Goal: Use online tool/utility: Use online tool/utility

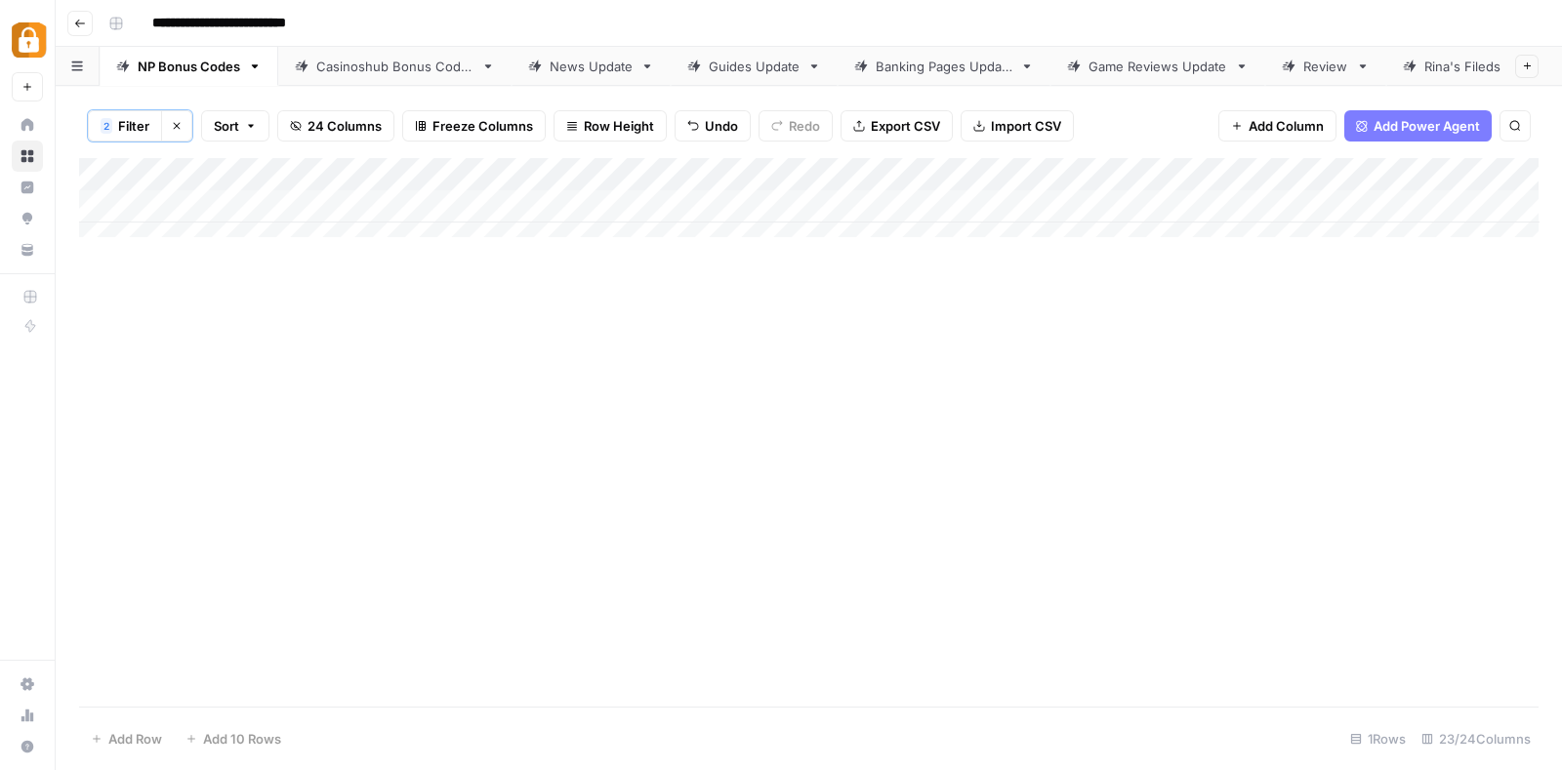
click at [177, 122] on icon "button" at bounding box center [177, 126] width 12 height 12
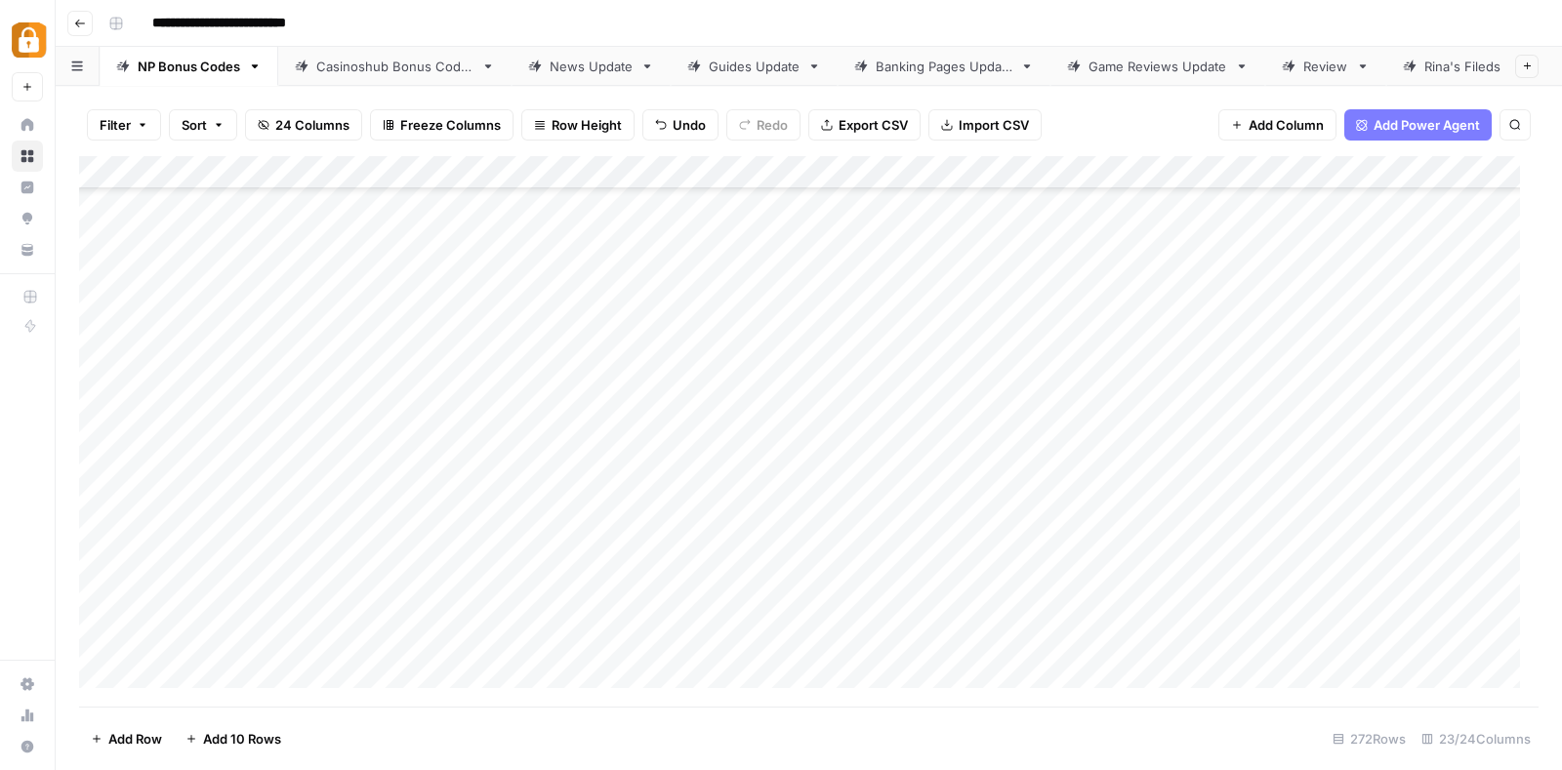
scroll to position [8561, 0]
click at [253, 714] on footer "Add Row Add 10 Rows 272 Rows 23/24 Columns" at bounding box center [809, 738] width 1460 height 63
click at [254, 733] on span "Add 10 Rows" at bounding box center [242, 739] width 78 height 20
click at [237, 338] on div "Add Column" at bounding box center [809, 431] width 1460 height 551
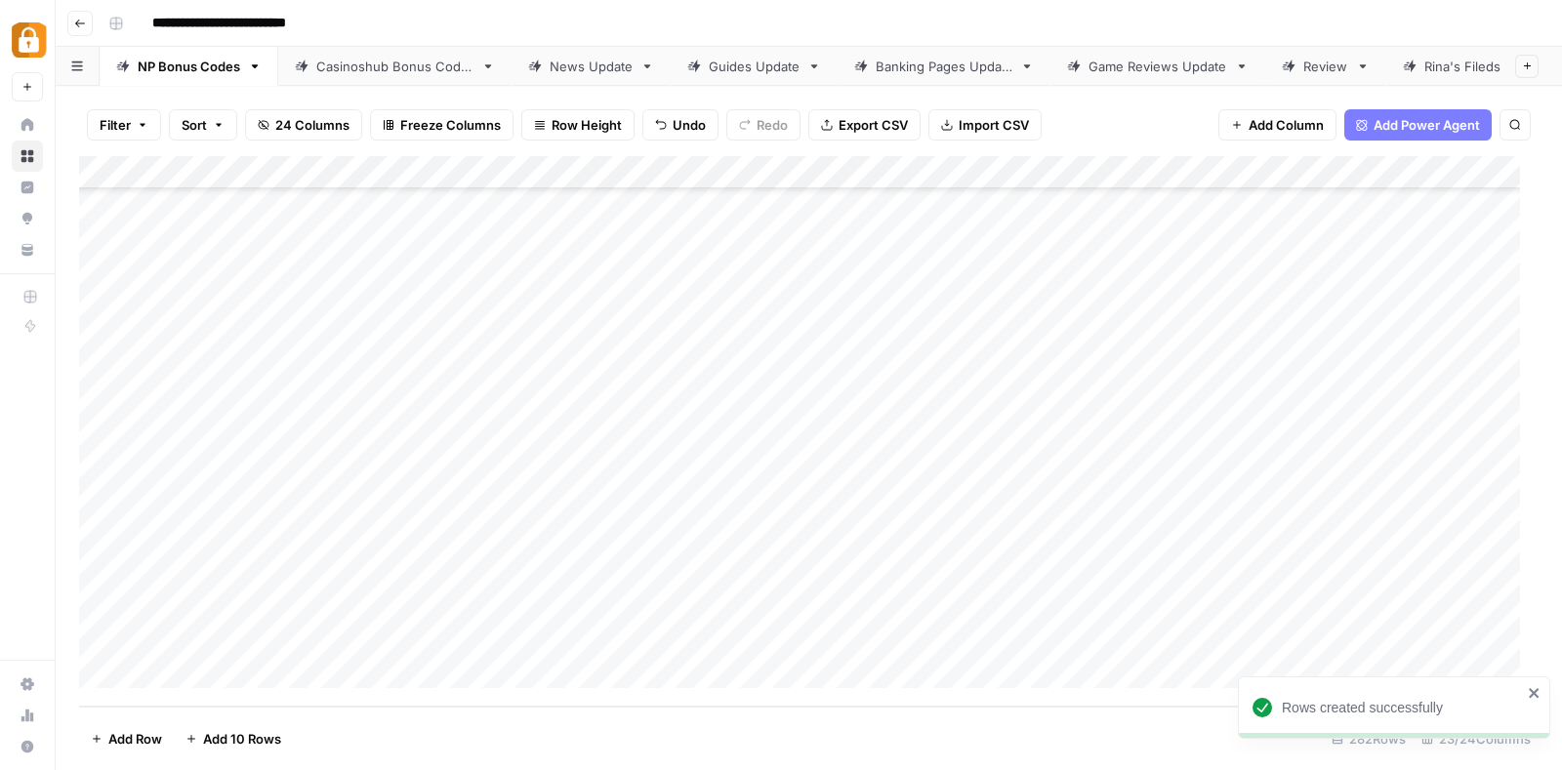
click at [237, 338] on div "Add Column" at bounding box center [809, 431] width 1460 height 551
type textarea "*"
type textarea "**********"
click at [280, 396] on div "Add Column" at bounding box center [809, 431] width 1460 height 551
click at [643, 332] on div "Add Column" at bounding box center [809, 431] width 1460 height 551
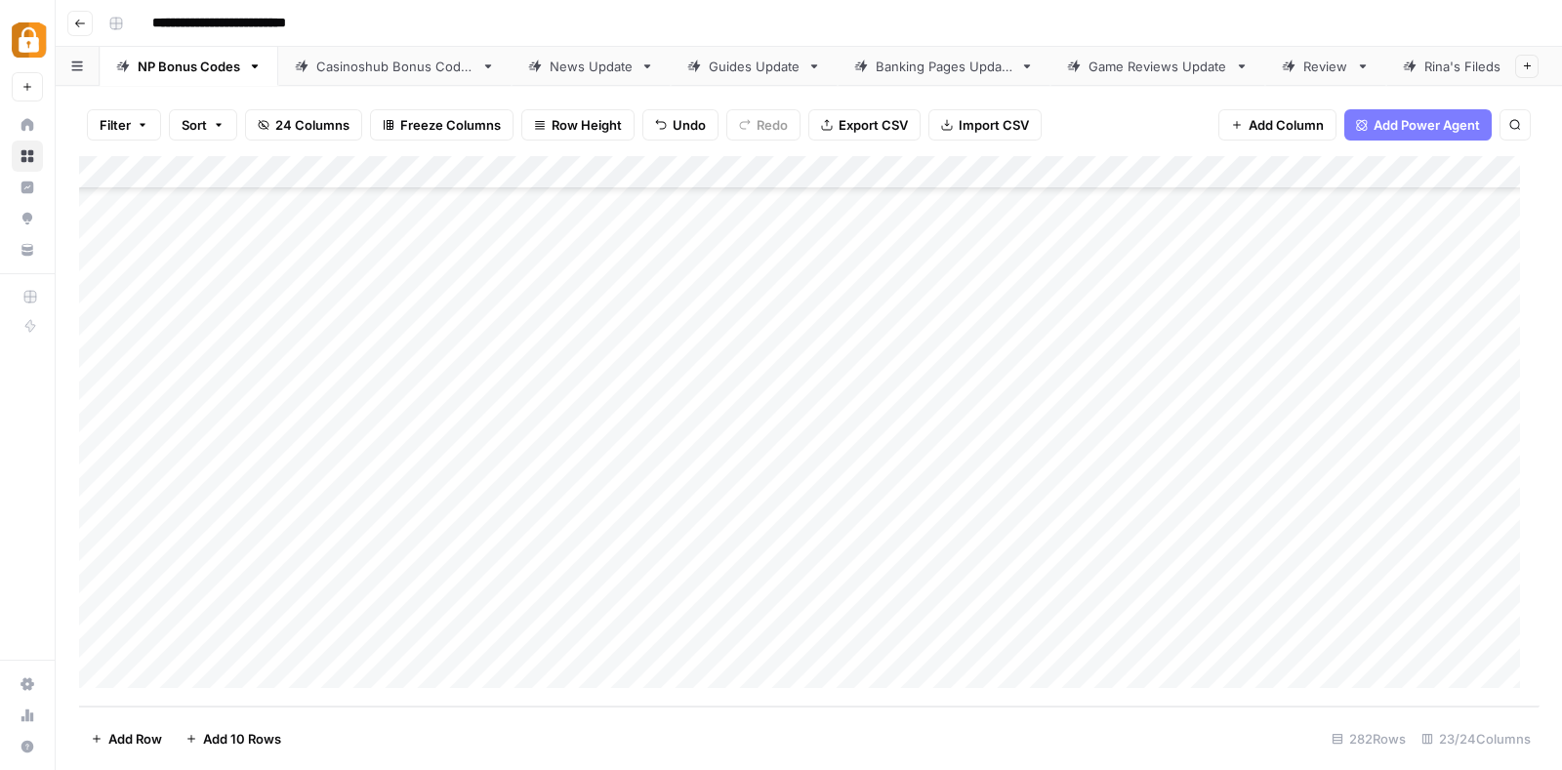
click at [643, 332] on div "Add Column" at bounding box center [809, 431] width 1460 height 551
click at [643, 384] on div "Add Column" at bounding box center [809, 431] width 1460 height 551
click at [651, 330] on div "Add Column" at bounding box center [809, 431] width 1460 height 551
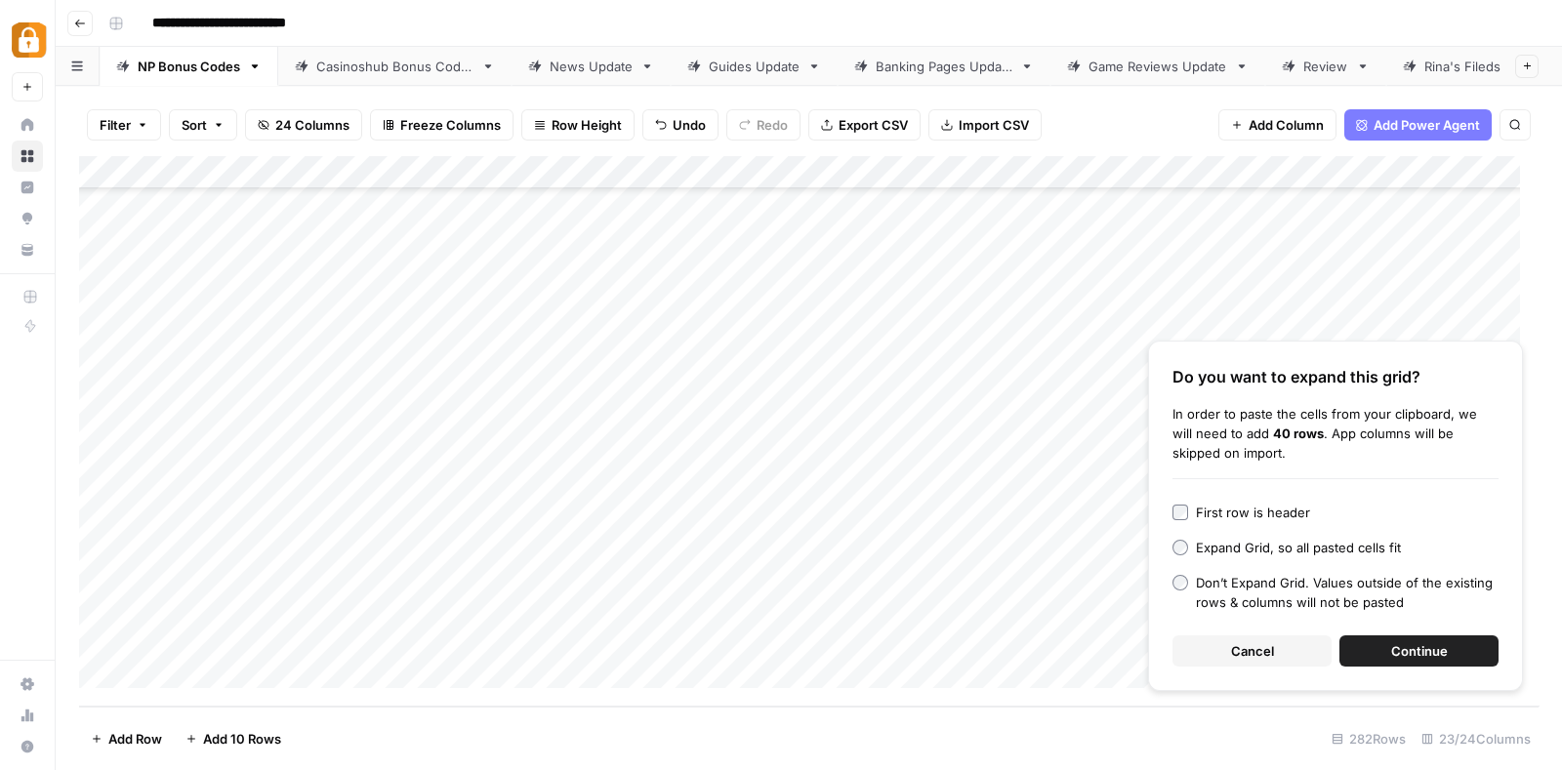
click at [1448, 646] on button "Continue" at bounding box center [1418, 651] width 159 height 31
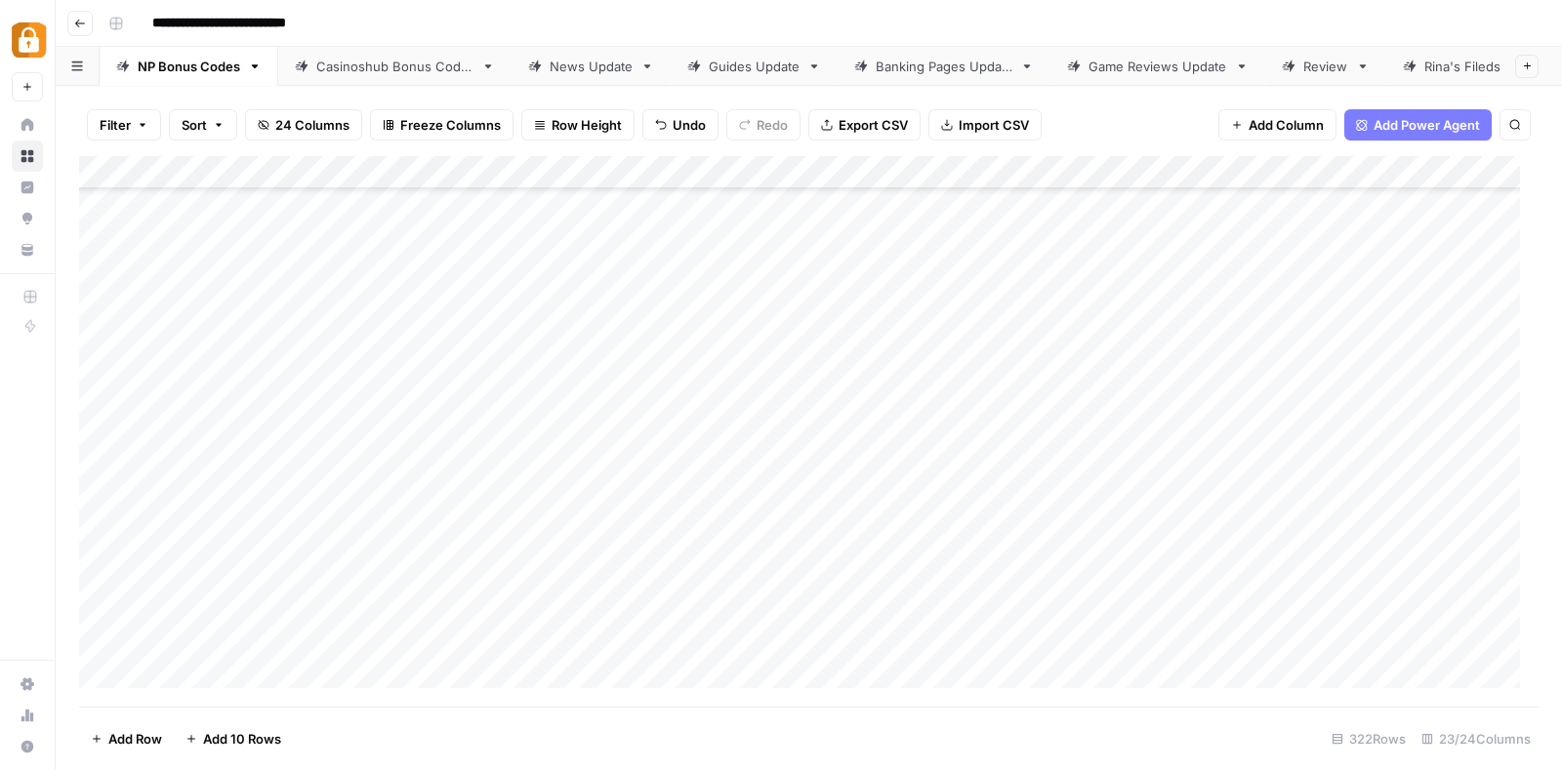
scroll to position [8942, 0]
click at [264, 294] on div "Add Column" at bounding box center [809, 431] width 1460 height 551
drag, startPoint x: 309, startPoint y: 305, endPoint x: 254, endPoint y: 656, distance: 355.8
click at [254, 656] on div "Add Column" at bounding box center [809, 431] width 1460 height 551
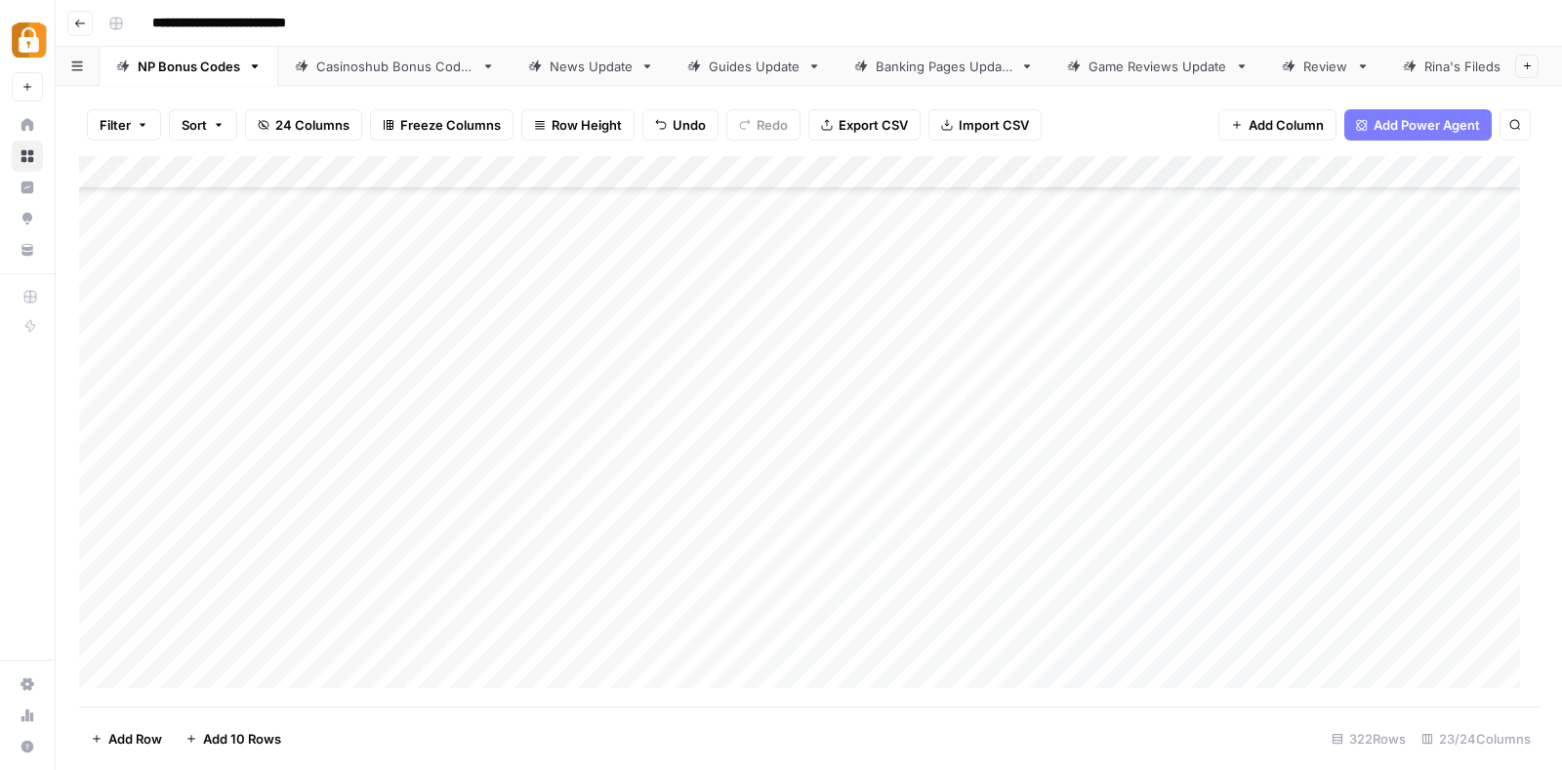
scroll to position [8820, 0]
click at [309, 402] on div "Add Column" at bounding box center [809, 431] width 1460 height 551
click at [309, 402] on textarea "**********" at bounding box center [302, 414] width 312 height 27
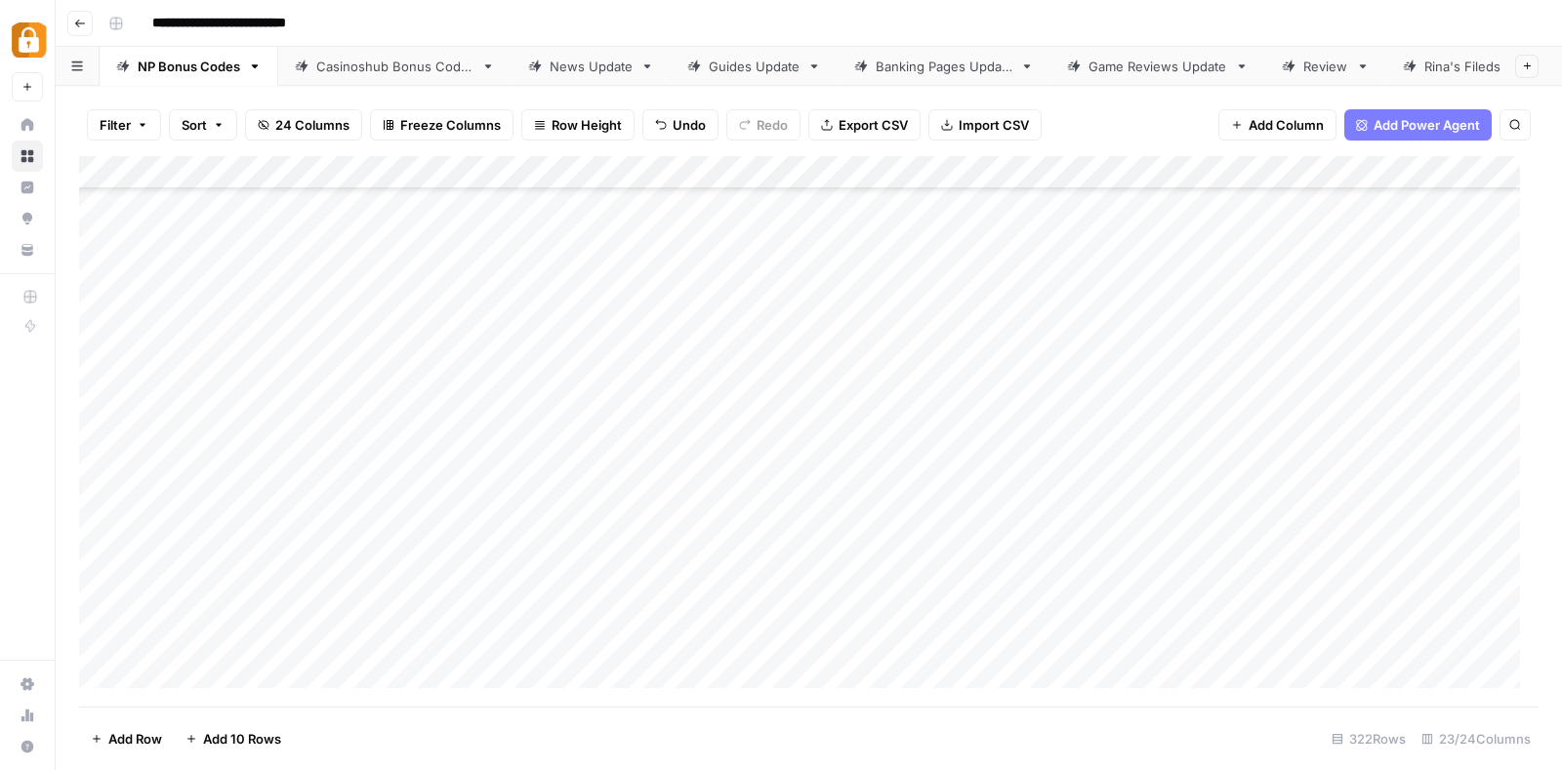
click at [132, 129] on button "Filter" at bounding box center [124, 124] width 74 height 31
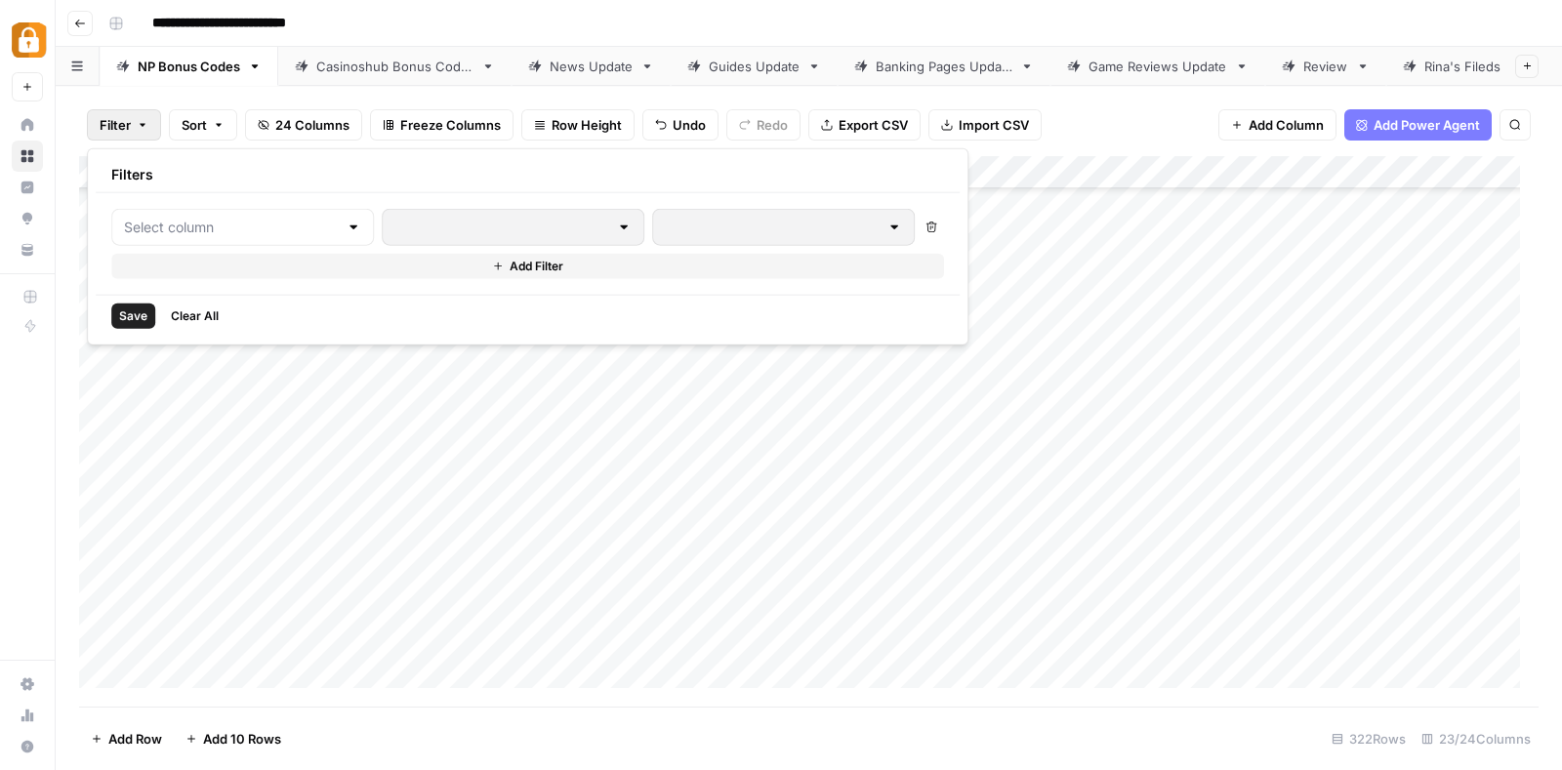
click at [1115, 495] on div "Add Column" at bounding box center [809, 431] width 1460 height 551
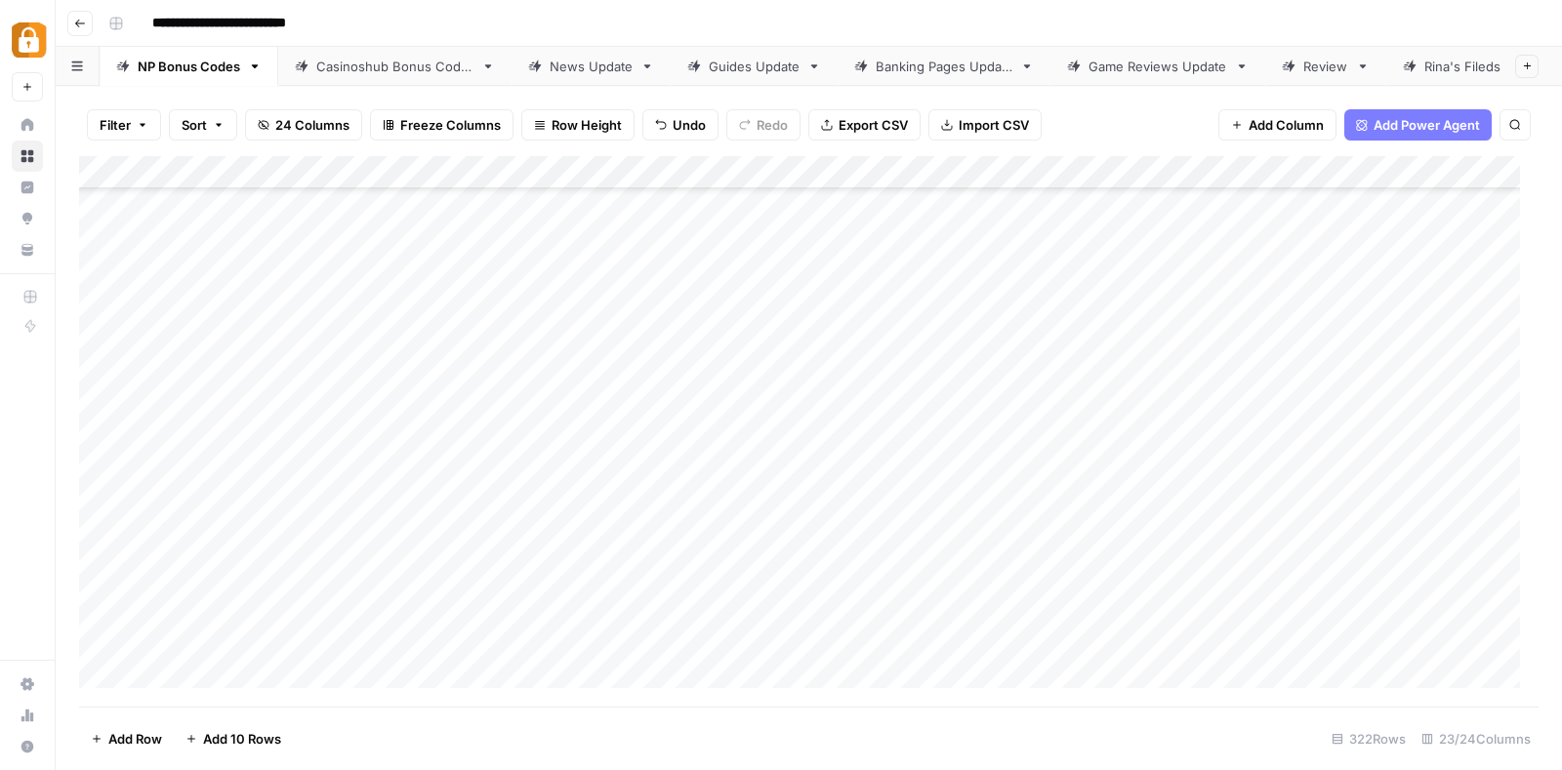
click at [114, 120] on span "Filter" at bounding box center [115, 125] width 31 height 20
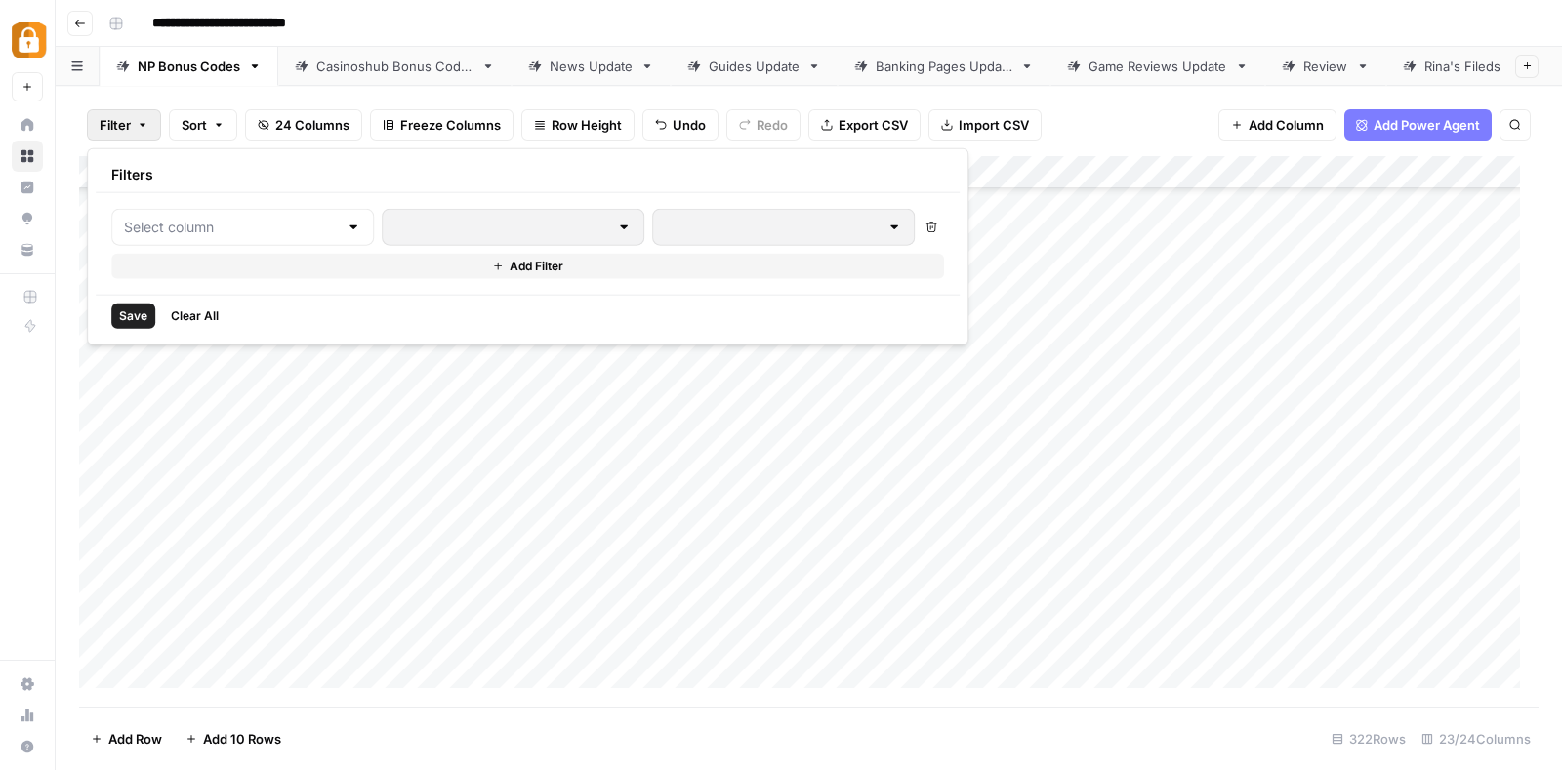
click at [228, 212] on div at bounding box center [242, 227] width 263 height 37
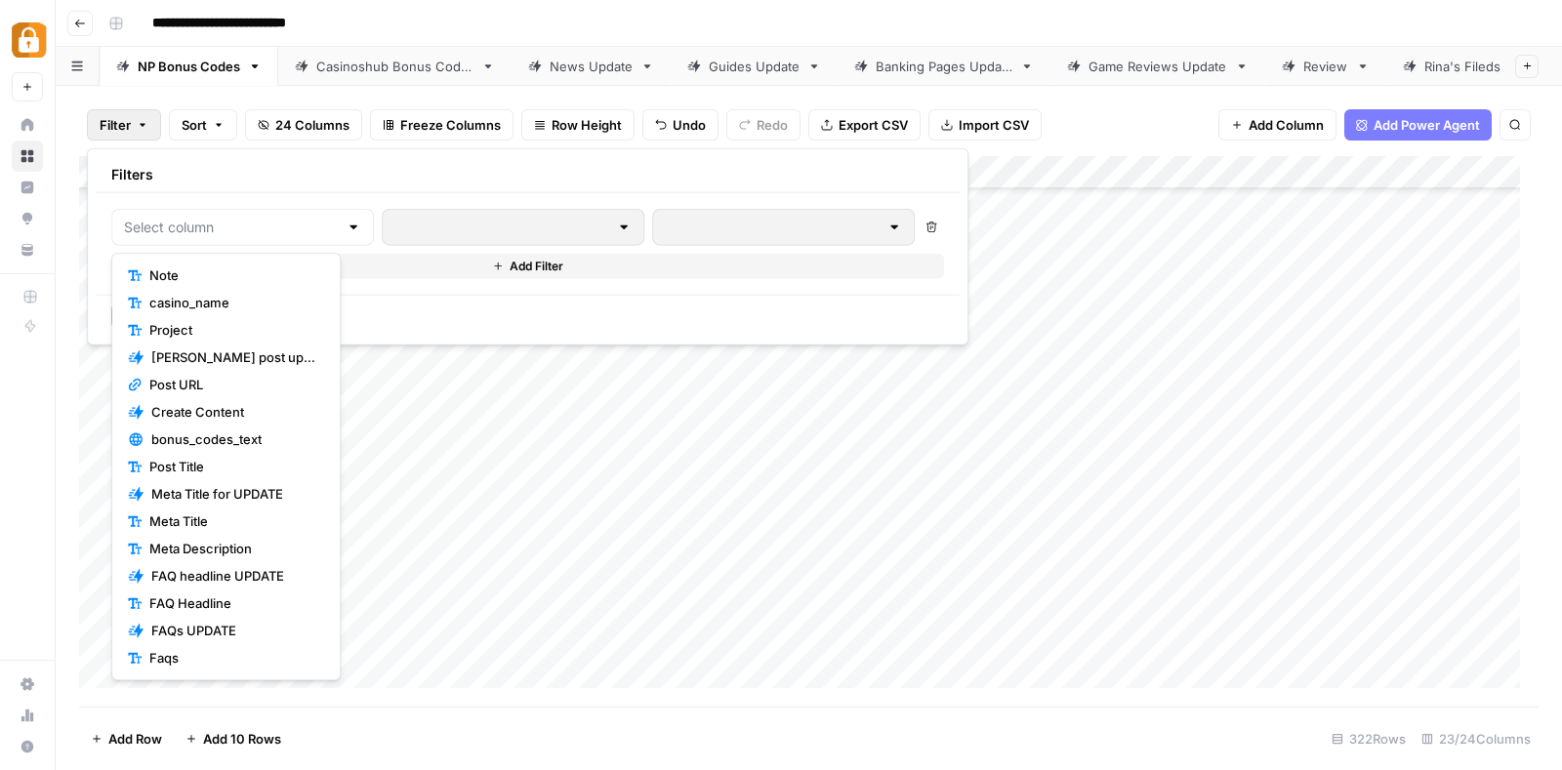
click at [207, 268] on span "Note" at bounding box center [232, 276] width 167 height 20
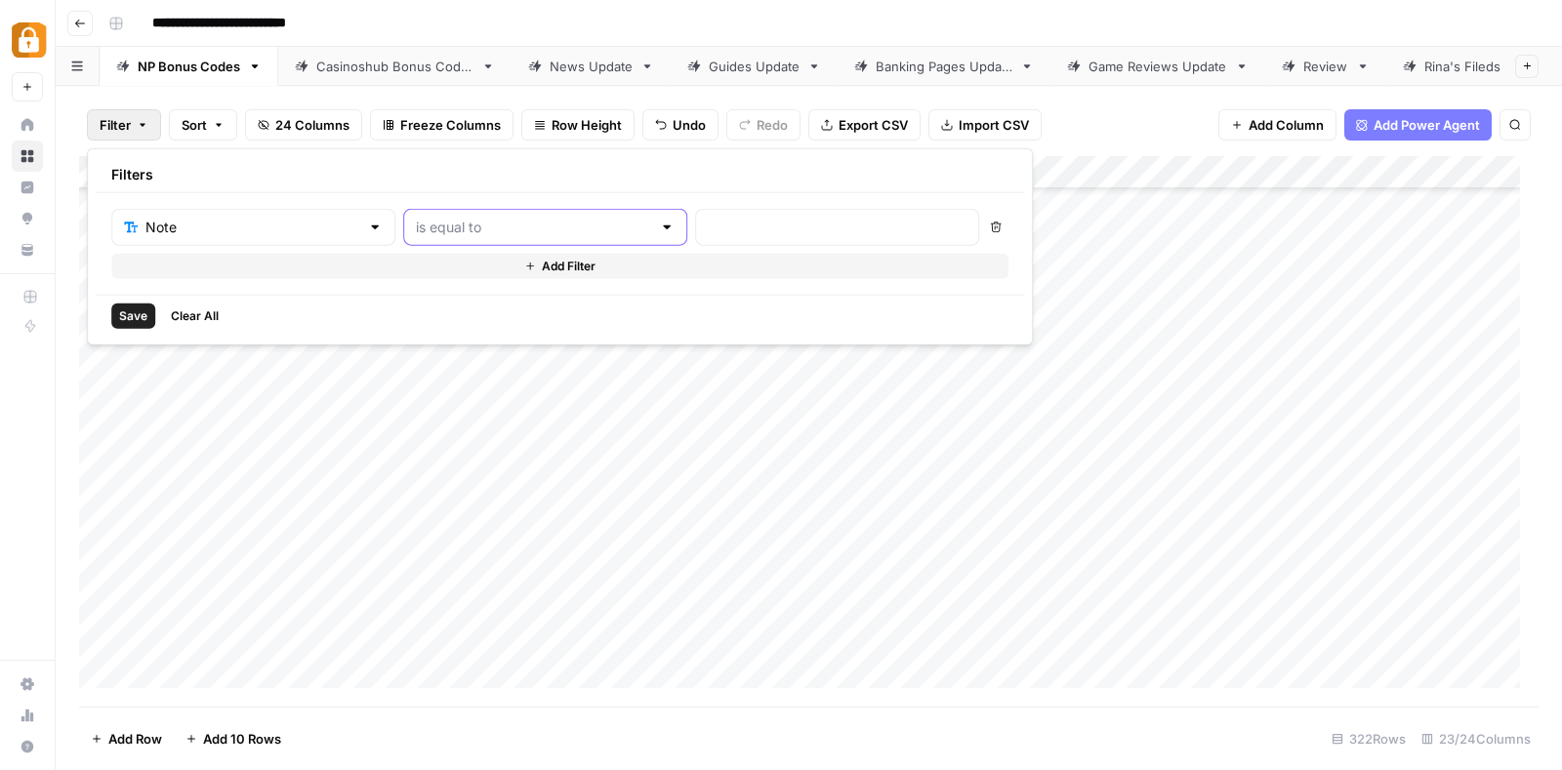
click at [471, 228] on input "text" at bounding box center [533, 228] width 235 height 20
click at [452, 337] on span "contains" at bounding box center [491, 330] width 210 height 20
type input "contains"
click at [775, 227] on input "text" at bounding box center [837, 228] width 259 height 20
type input "update H1"
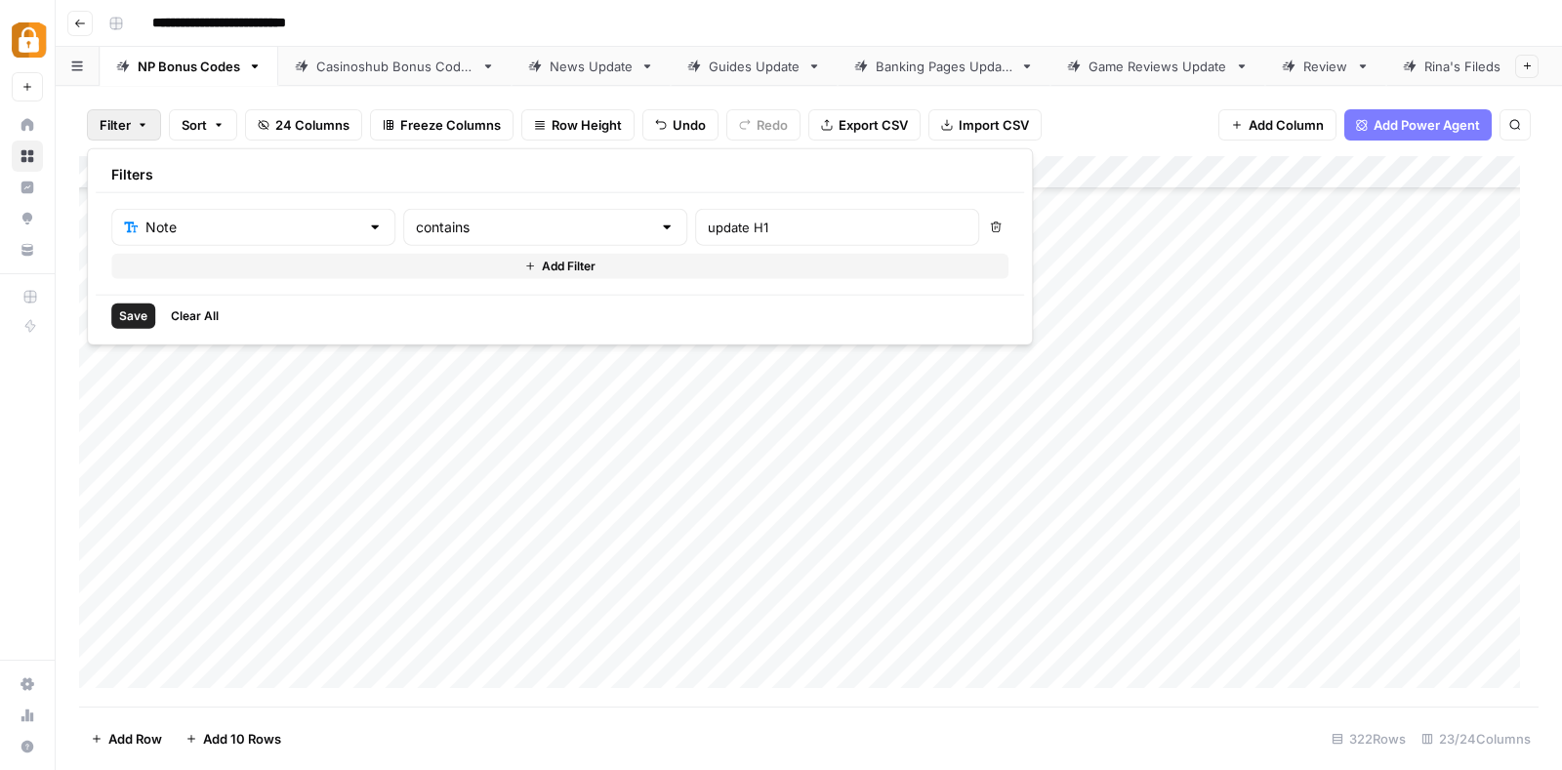
click at [121, 311] on span "Save" at bounding box center [133, 317] width 28 height 18
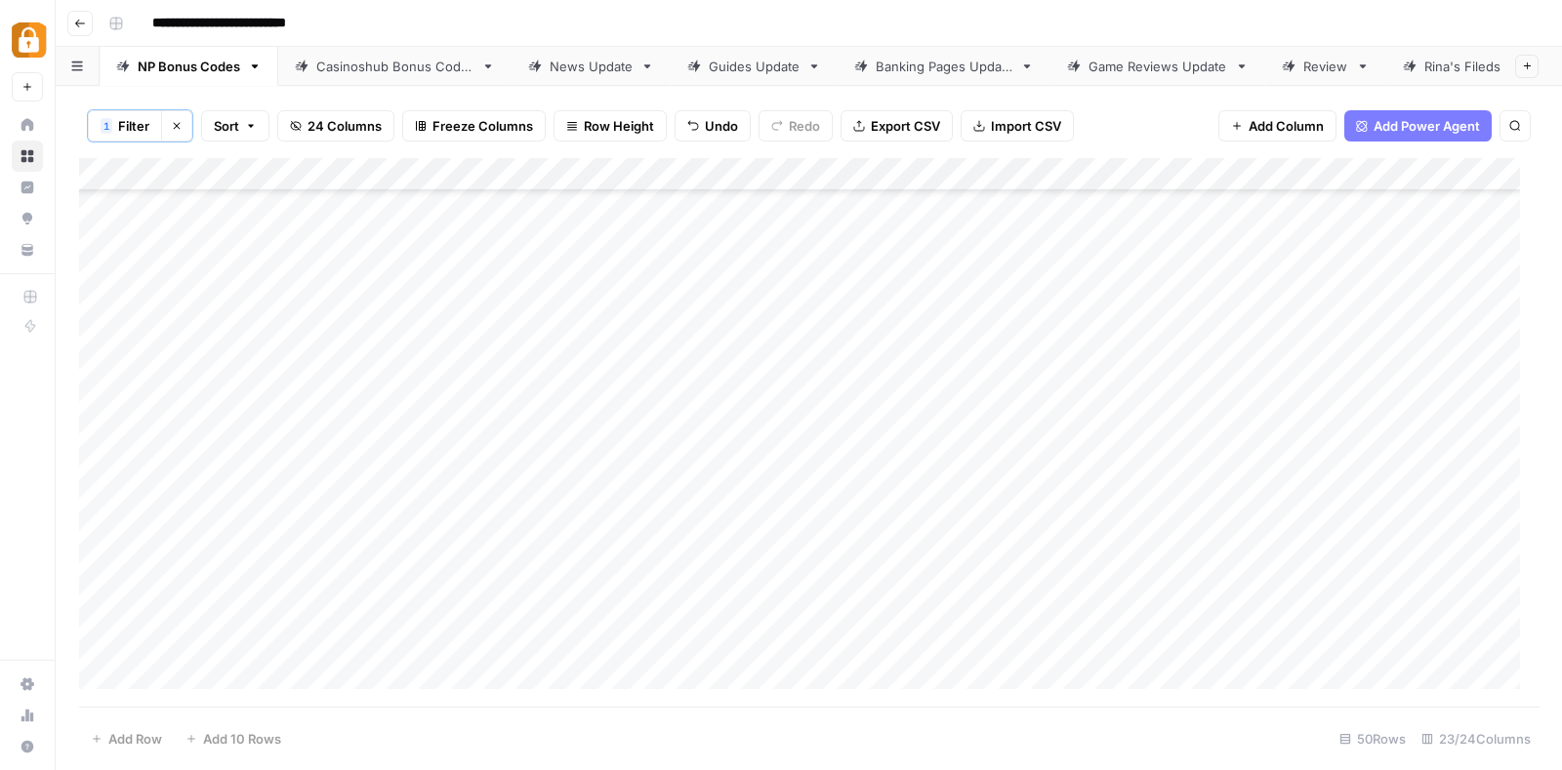
scroll to position [1159, 0]
click at [117, 173] on div "Add Column" at bounding box center [809, 433] width 1460 height 550
click at [146, 740] on span "Delete 50 Rows" at bounding box center [139, 739] width 96 height 20
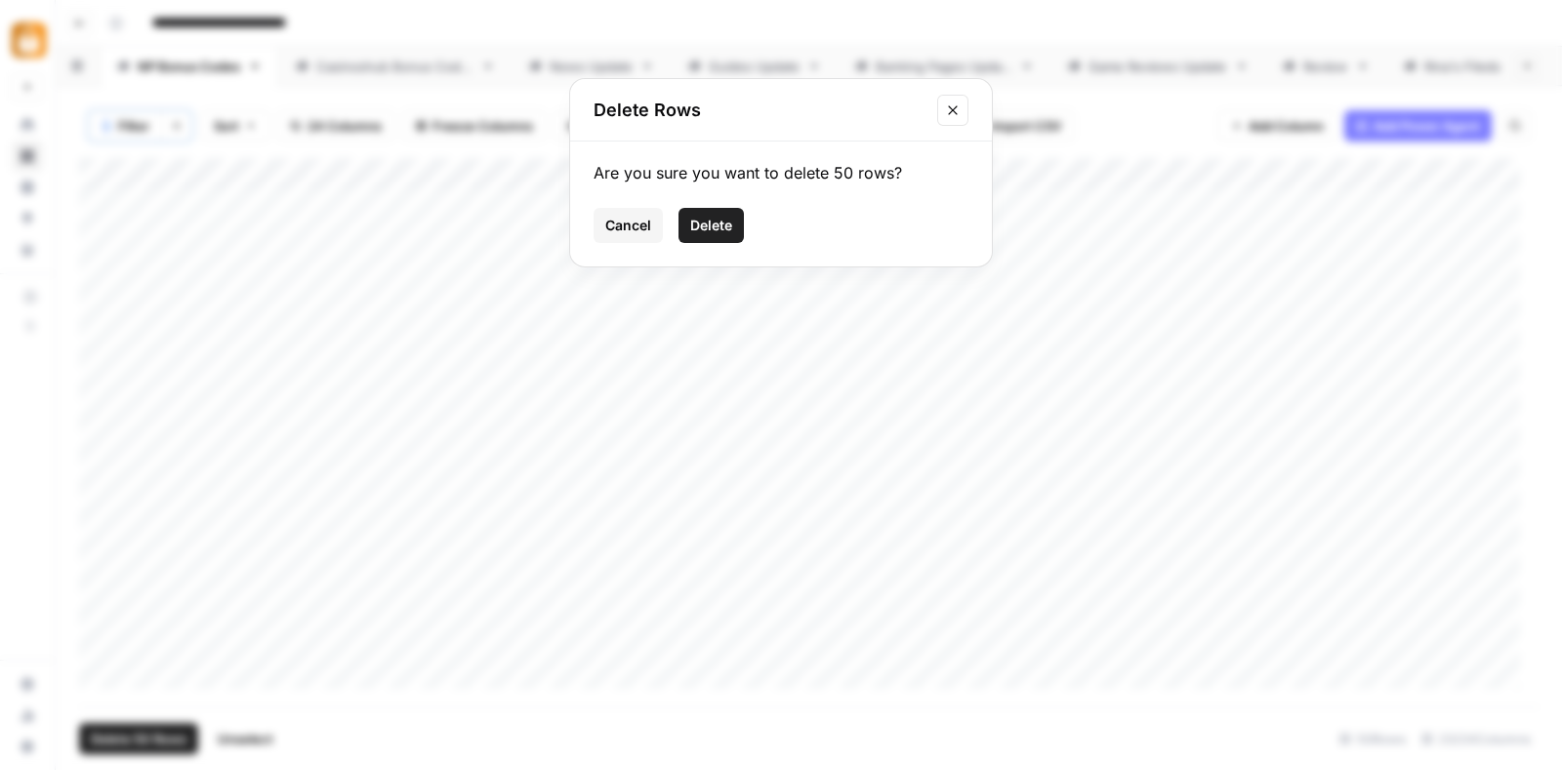
click at [720, 216] on span "Delete" at bounding box center [711, 226] width 42 height 20
